Goal: Information Seeking & Learning: Understand process/instructions

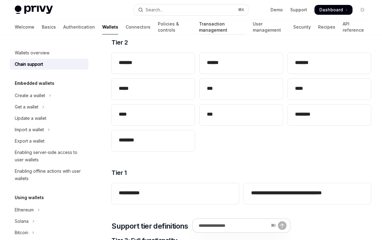
scroll to position [150, 0]
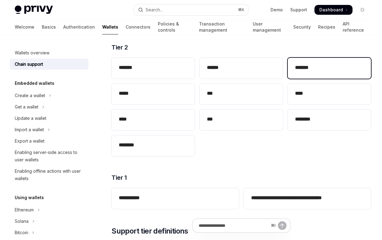
click at [319, 69] on h2 "*******" at bounding box center [329, 67] width 69 height 7
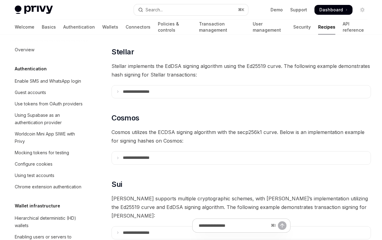
scroll to position [160, 0]
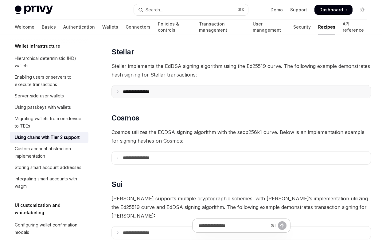
click at [119, 93] on icon at bounding box center [117, 91] width 3 height 3
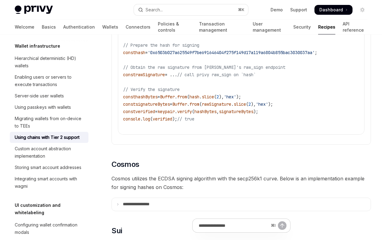
scroll to position [200, 0]
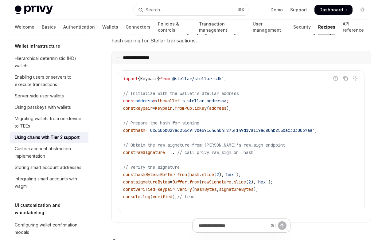
click at [118, 55] on summary "**********" at bounding box center [241, 57] width 259 height 13
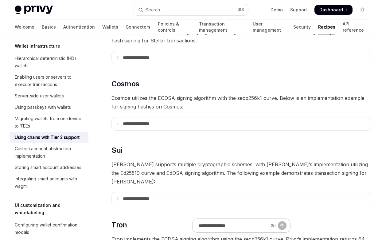
type textarea "*"
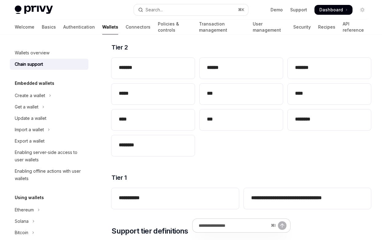
scroll to position [148, 0]
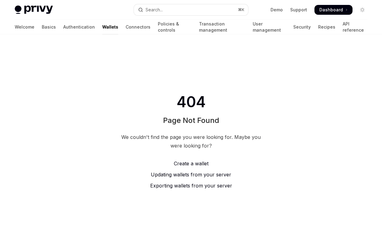
click at [102, 28] on link "Wallets" at bounding box center [110, 27] width 16 height 15
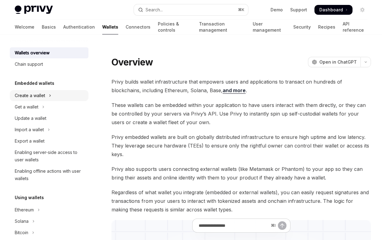
click at [38, 94] on div "Create a wallet" at bounding box center [30, 95] width 30 height 7
type textarea "*"
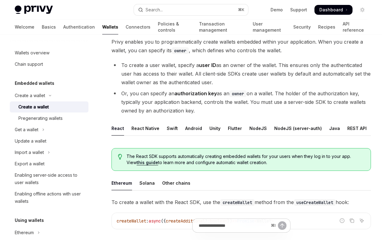
scroll to position [41, 0]
